Goal: Find specific page/section: Find specific page/section

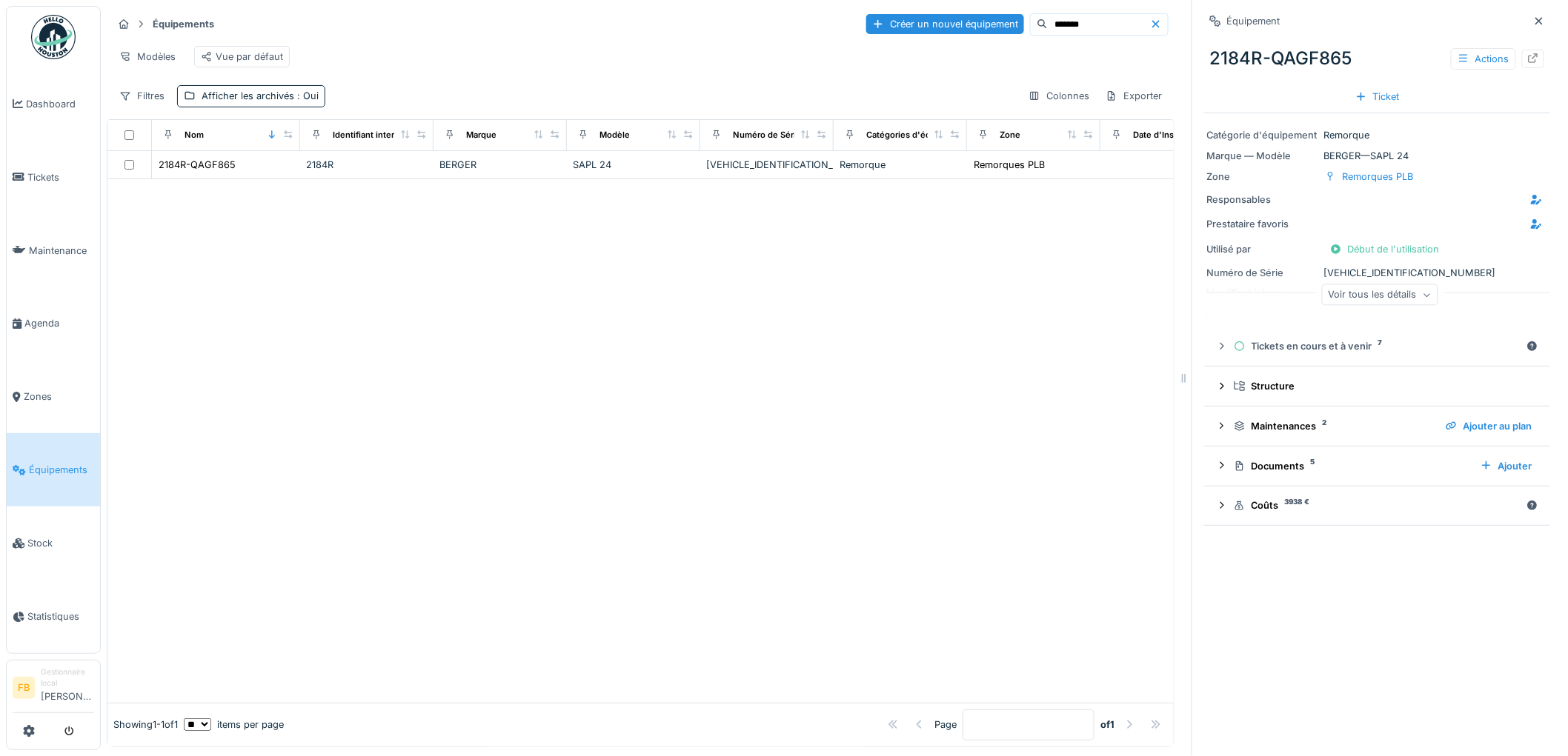
click at [54, 450] on link "Équipements" at bounding box center [54, 470] width 94 height 74
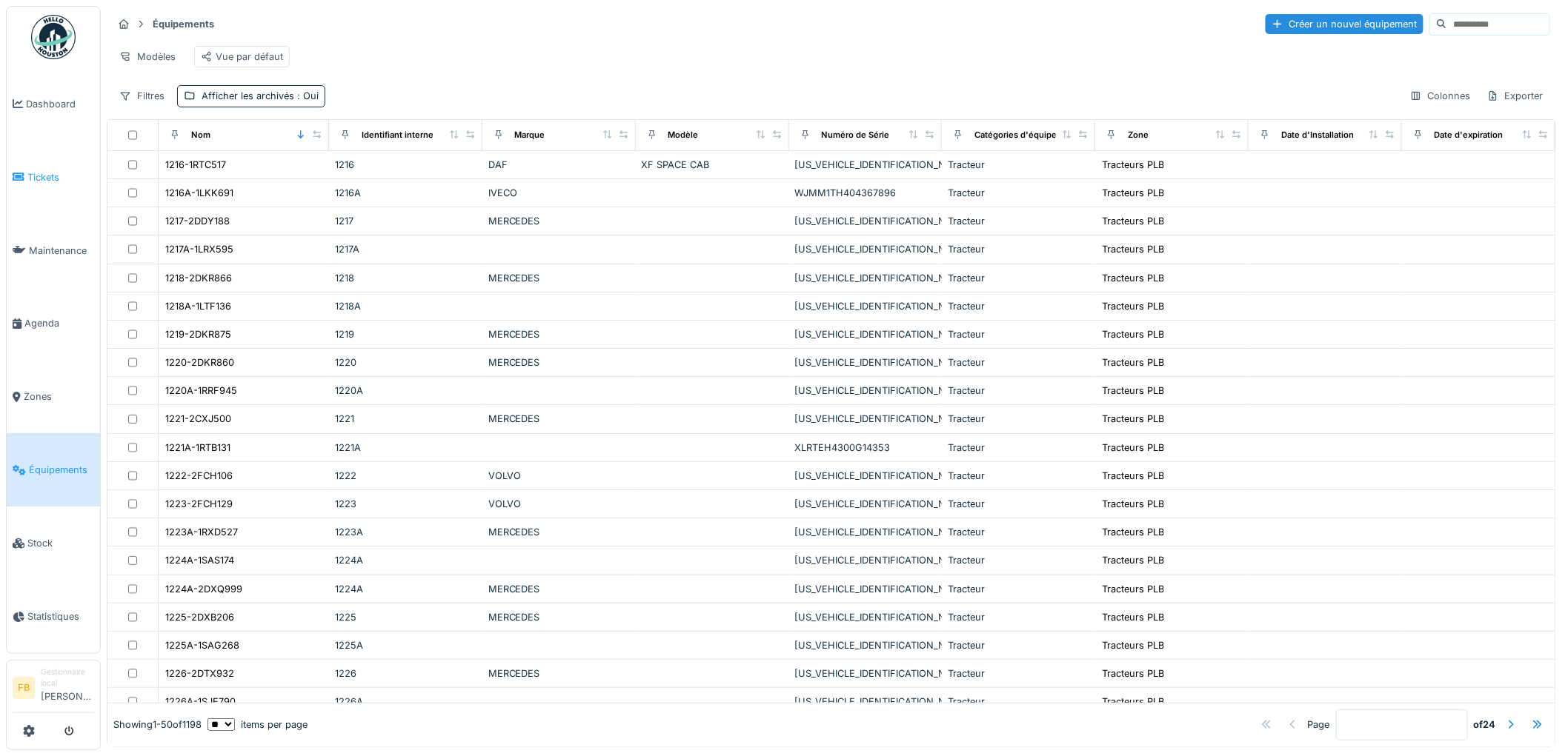
click at [65, 186] on link "Tickets" at bounding box center [54, 177] width 94 height 74
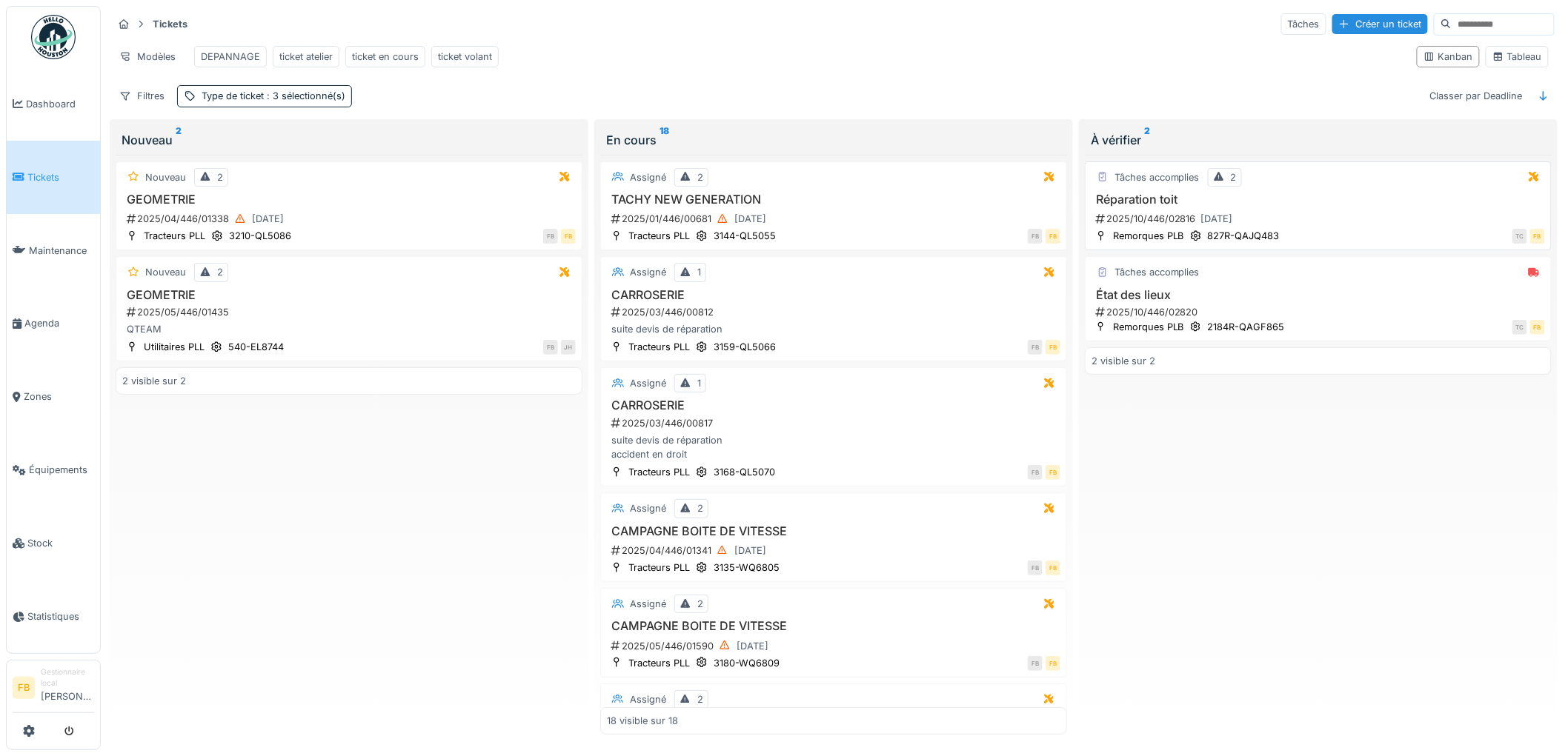
click at [1315, 207] on h3 "Réparation toit" at bounding box center [1318, 199] width 453 height 14
